Goal: Communication & Community: Answer question/provide support

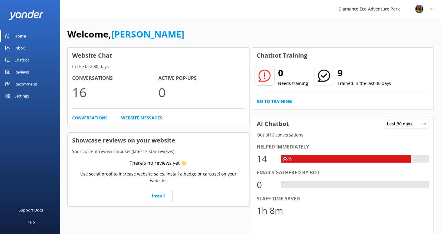
click at [17, 36] on div "Home" at bounding box center [20, 36] width 12 height 12
click at [15, 47] on div "Inbox" at bounding box center [19, 48] width 11 height 12
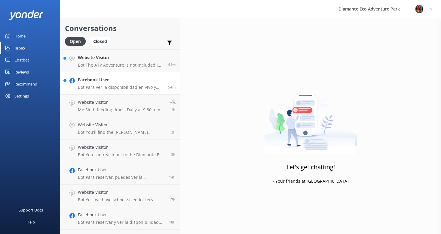
click at [98, 89] on p "Bot: Para ver la disponibilidad en vivo y reservar su pase o tour en [GEOGRAPHI…" at bounding box center [121, 87] width 86 height 5
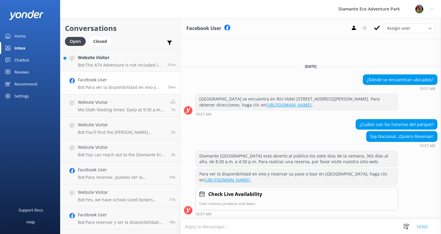
click at [211, 221] on textarea at bounding box center [310, 227] width 260 height 15
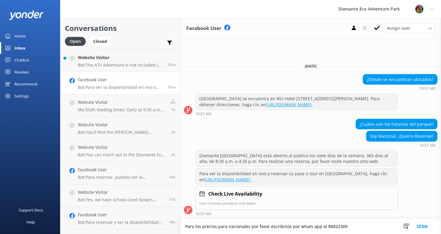
click at [341, 227] on textarea "Para los precios para nacionales por favor escribinos por whats app al 86822309" at bounding box center [310, 226] width 260 height 15
click at [311, 227] on textarea "Para los precios para nacionales por favor escribinos por whats app al 86822369" at bounding box center [310, 226] width 260 height 15
click at [299, 228] on textarea "Para los precios para nacionales por favor escribinos por whatsApp al [PHONE_NU…" at bounding box center [310, 226] width 260 height 15
click at [283, 227] on textarea "Para los precios para nacionales por favor escribinos por WhatsApp al [PHONE_NU…" at bounding box center [310, 226] width 260 height 15
click at [281, 229] on textarea "Para los precios para nacionales por favor escribinos por WhatsApp al [PHONE_NU…" at bounding box center [310, 226] width 260 height 15
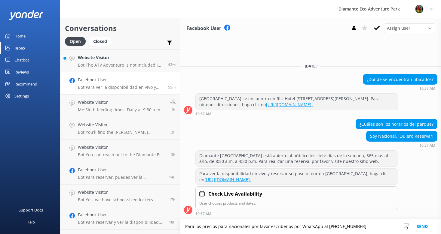
click at [362, 224] on textarea "Para los precios para nacionales por favor escribenos por WhatsApp al [PHONE_NU…" at bounding box center [310, 226] width 260 height 15
type textarea "Para los precios para nacionales por favor escribenos por WhatsApp al [PHONE_NU…"
click at [423, 226] on button "Send" at bounding box center [421, 226] width 23 height 15
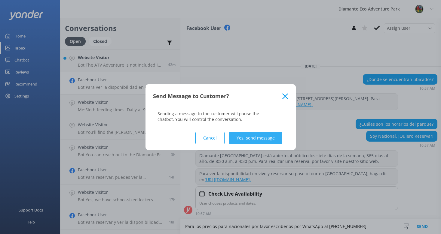
click at [242, 138] on button "Yes, send message" at bounding box center [255, 138] width 53 height 12
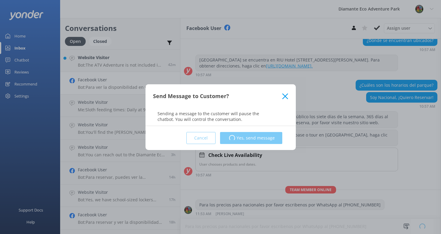
scroll to position [31, 0]
click at [98, 65] on div "Send Message to Customer? Sending a message to the customer will pause the chat…" at bounding box center [220, 117] width 441 height 234
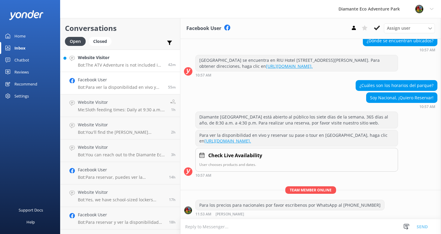
click at [115, 62] on p "Bot: The ATV Adventure is not included in the Adventure Pass. It's a separate, …" at bounding box center [121, 64] width 86 height 5
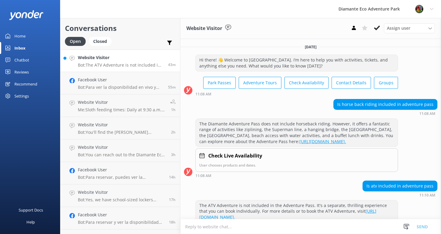
scroll to position [43, 0]
